Goal: Transaction & Acquisition: Purchase product/service

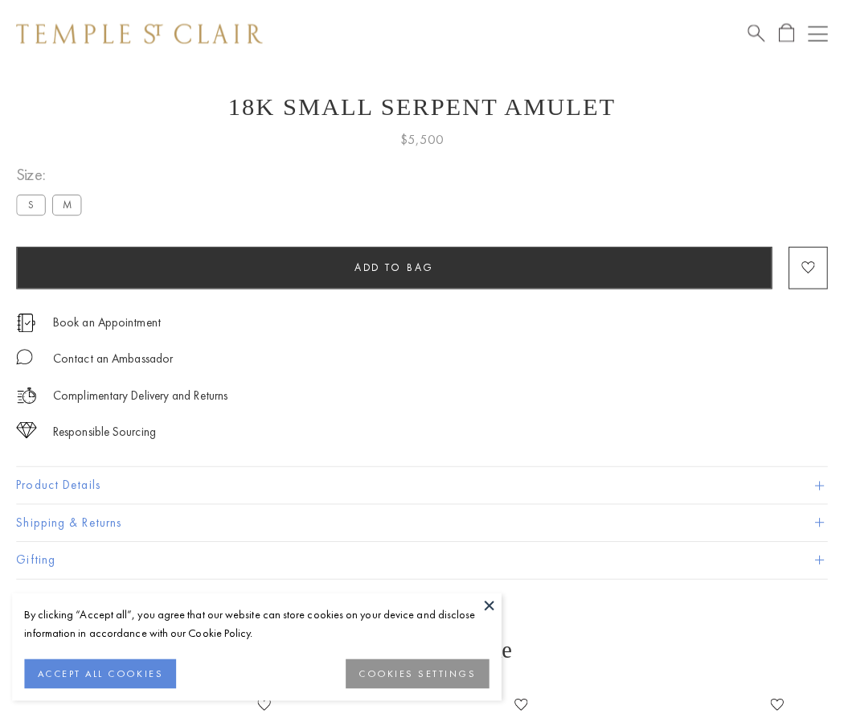
scroll to position [64, 0]
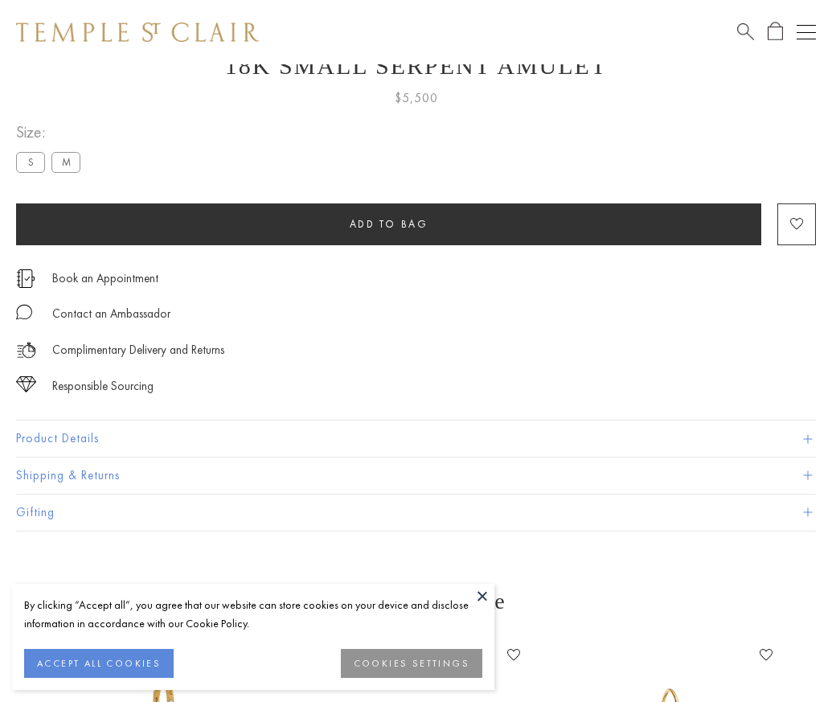
click at [388, 224] on span "Add to bag" at bounding box center [389, 224] width 79 height 14
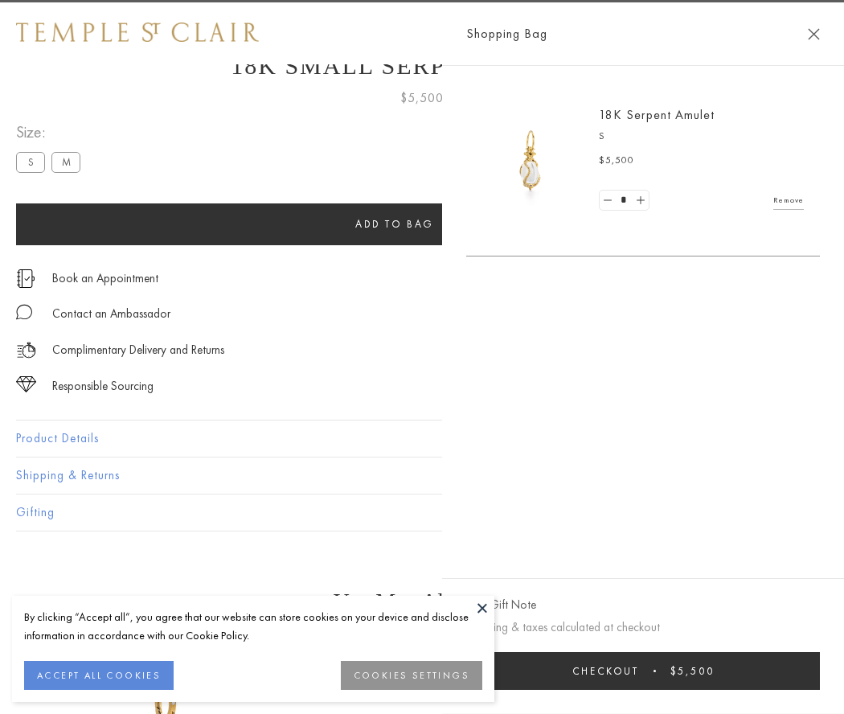
click at [639, 671] on span "Checkout" at bounding box center [605, 671] width 67 height 14
